Goal: Find specific page/section: Find specific page/section

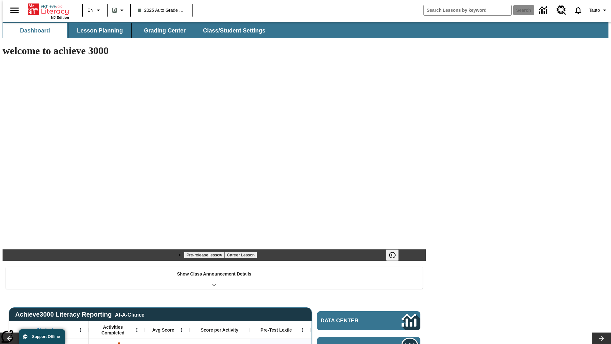
click at [97, 31] on span "Lesson Planning" at bounding box center [100, 30] width 46 height 7
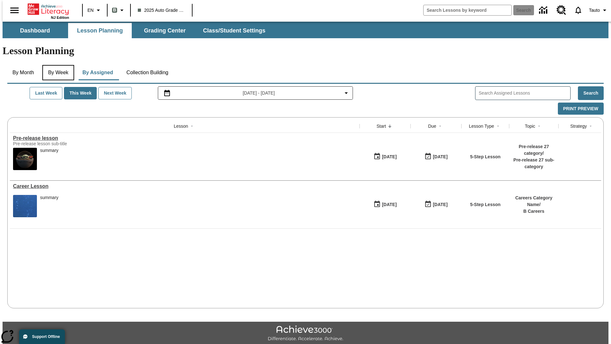
click at [57, 65] on button "By Week" at bounding box center [58, 72] width 32 height 15
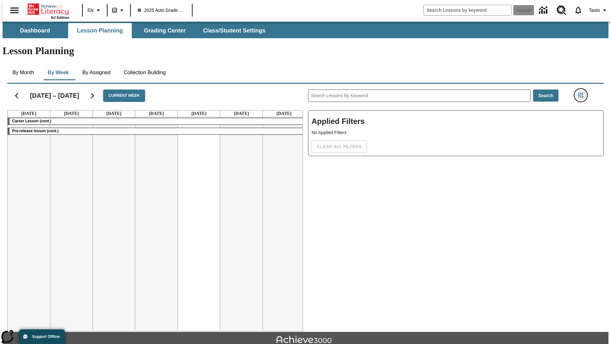
click at [583, 92] on icon "Filters Side menu" at bounding box center [581, 95] width 6 height 6
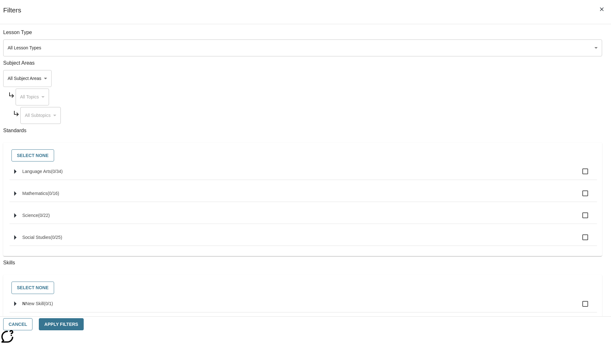
click at [458, 48] on body "Skip to main content NJ Edition EN B 2025 Auto Grade 1 B Search 0 Tauto Dashboa…" at bounding box center [306, 197] width 606 height 351
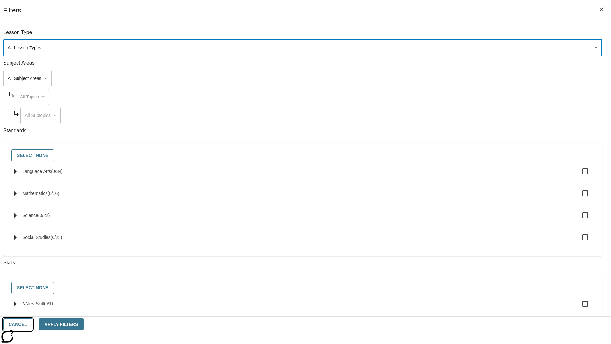
click at [32, 324] on button "Cancel" at bounding box center [17, 324] width 29 height 12
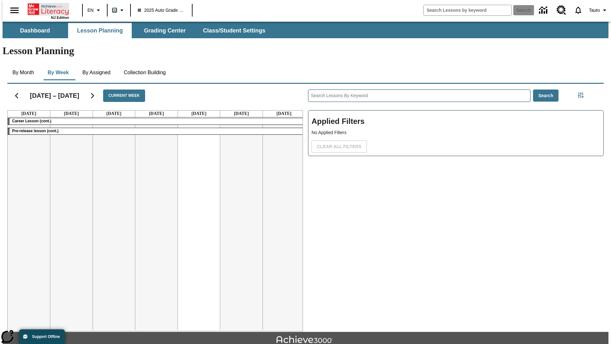
click at [46, 9] on icon "Home" at bounding box center [49, 9] width 42 height 13
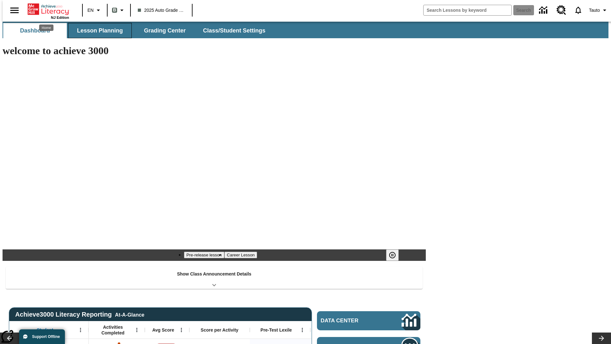
click at [97, 31] on span "Lesson Planning" at bounding box center [100, 30] width 46 height 7
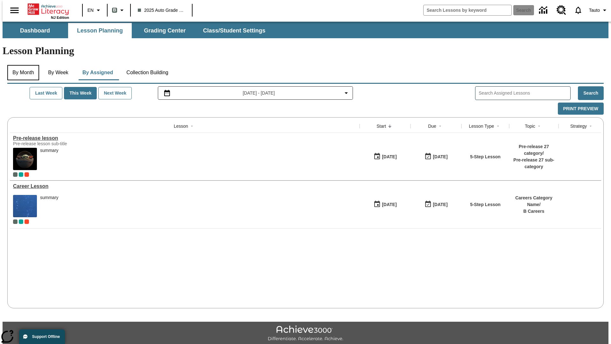
click at [21, 65] on button "By Month" at bounding box center [23, 72] width 32 height 15
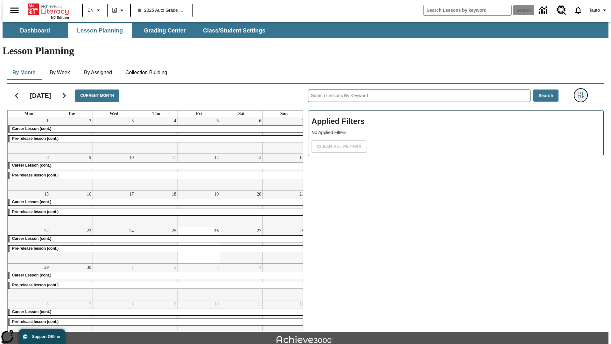
click at [583, 92] on icon "Filters Side menu" at bounding box center [581, 95] width 6 height 6
